Goal: Navigation & Orientation: Find specific page/section

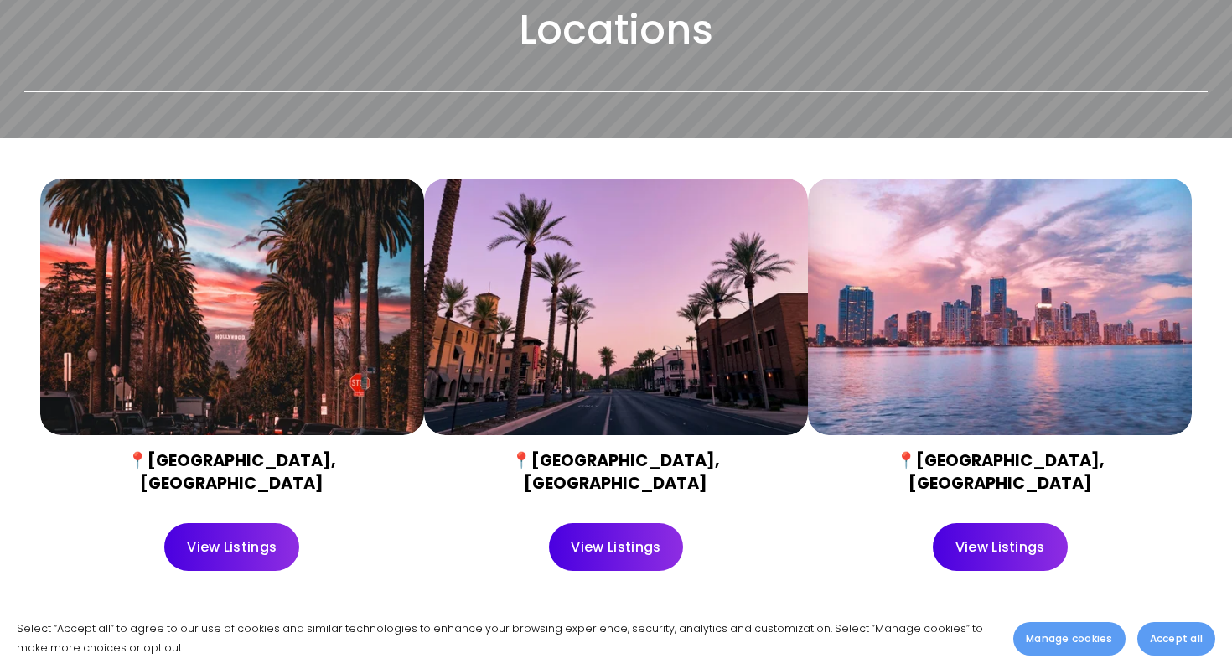
scroll to position [546, 0]
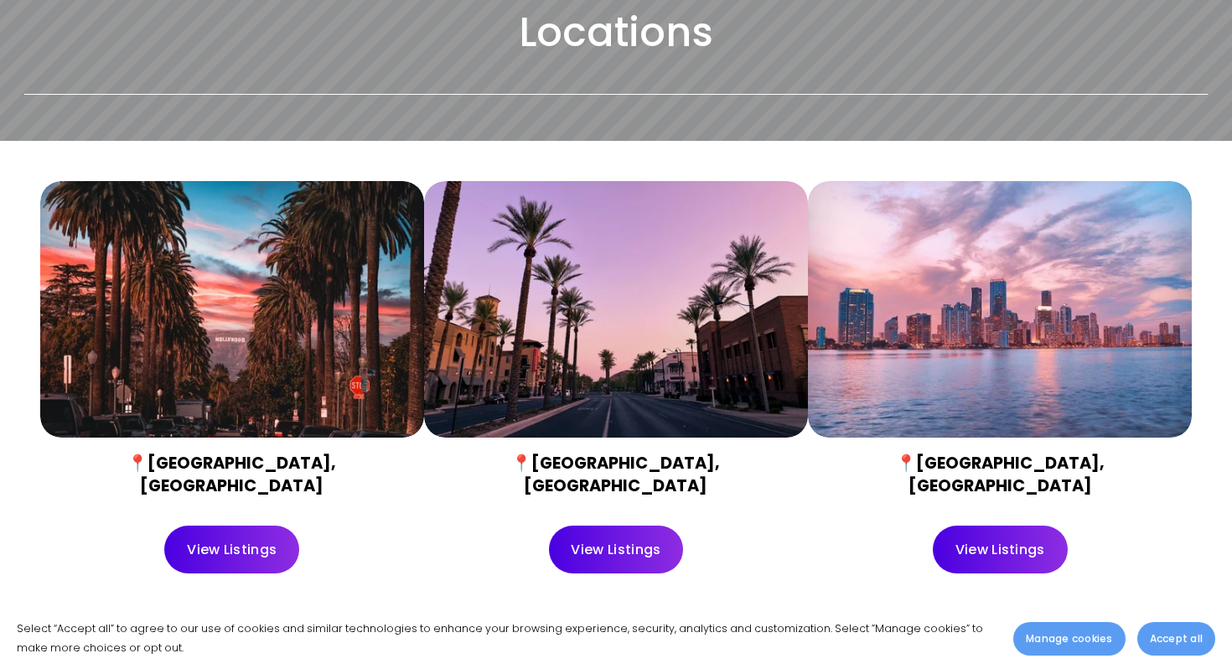
click at [253, 530] on link "View Listings" at bounding box center [231, 549] width 135 height 48
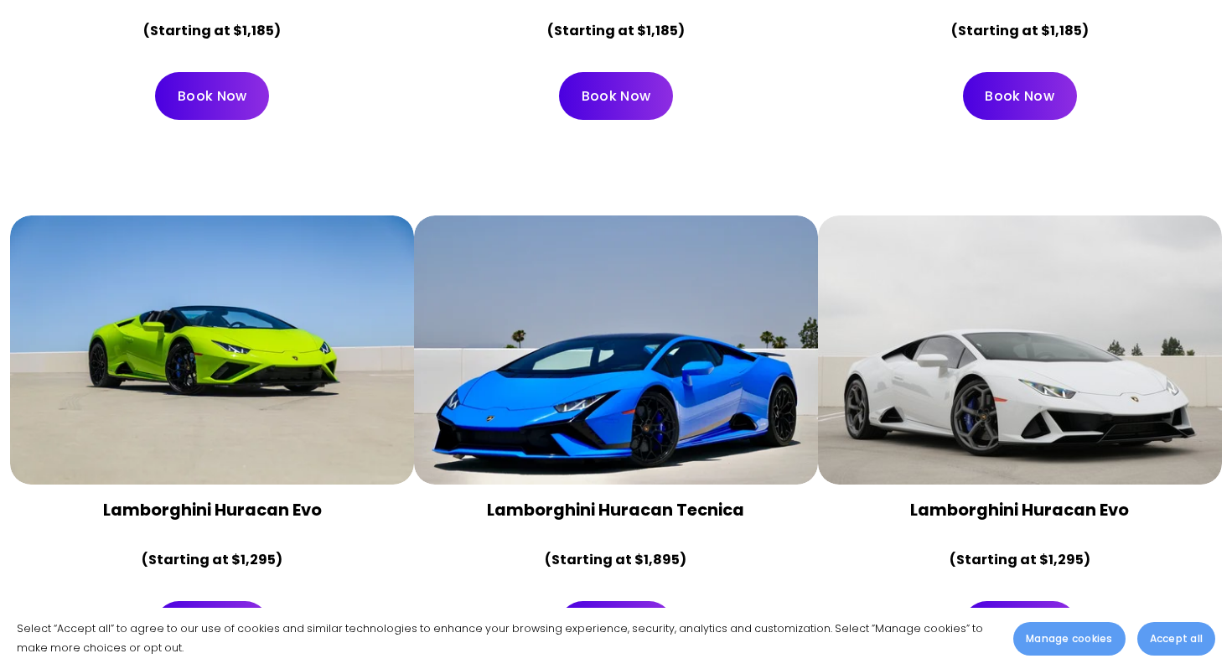
scroll to position [720, 0]
